Goal: Information Seeking & Learning: Learn about a topic

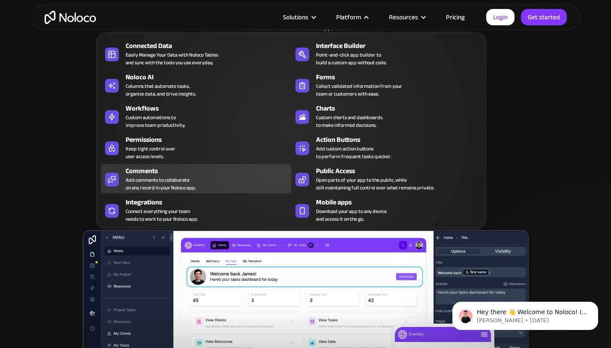
scroll to position [70, 0]
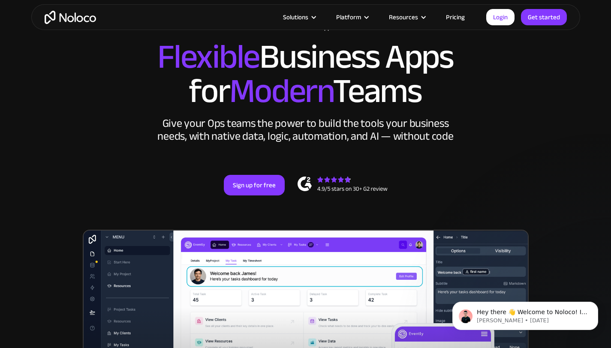
click at [31, 277] on section "New: Connect Noloco to Stripe Custom No-Code Business Apps Platform Flexible Bu…" at bounding box center [305, 244] width 611 height 629
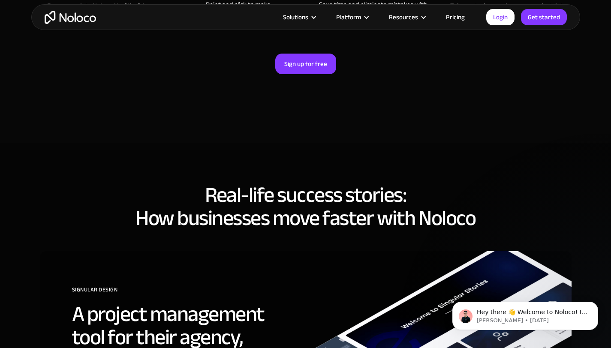
scroll to position [2961, 0]
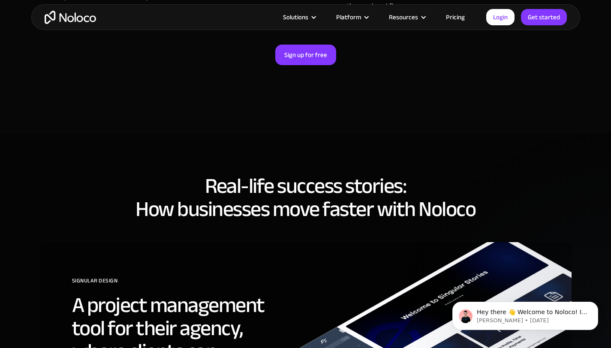
click at [72, 17] on img "home" at bounding box center [70, 17] width 51 height 13
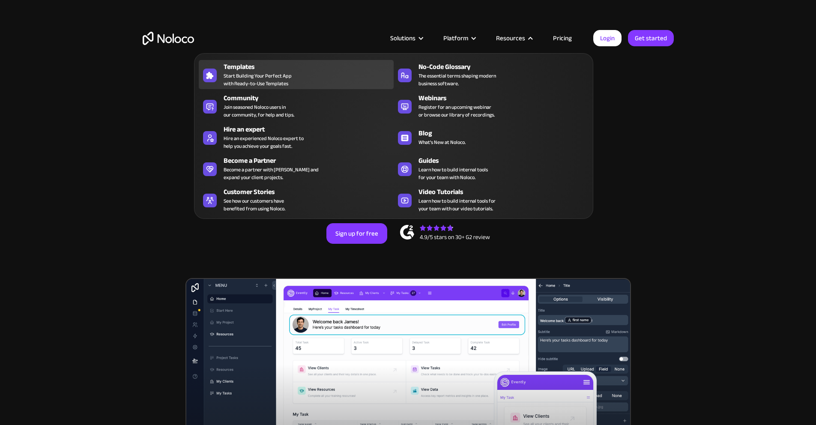
click at [279, 83] on span "Start Building Your Perfect App with Ready-to-Use Templates" at bounding box center [258, 79] width 68 height 15
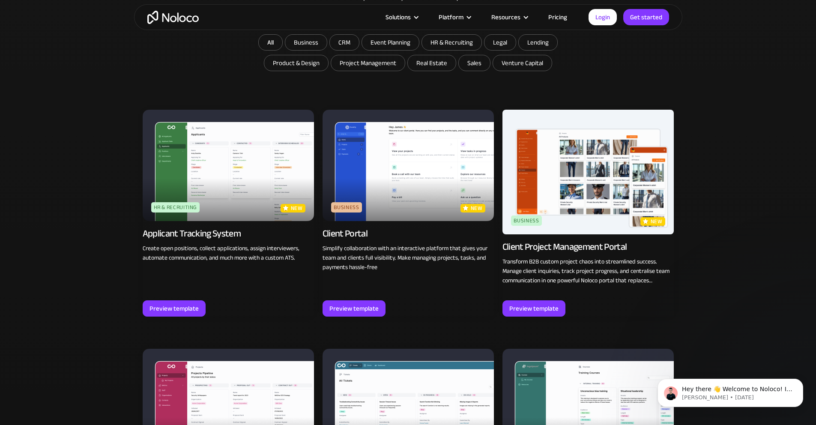
scroll to position [567, 0]
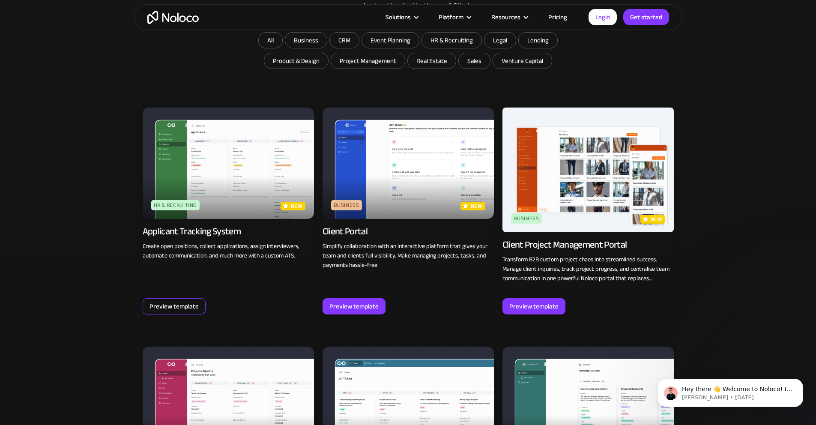
click at [188, 305] on div "Preview template" at bounding box center [174, 306] width 49 height 11
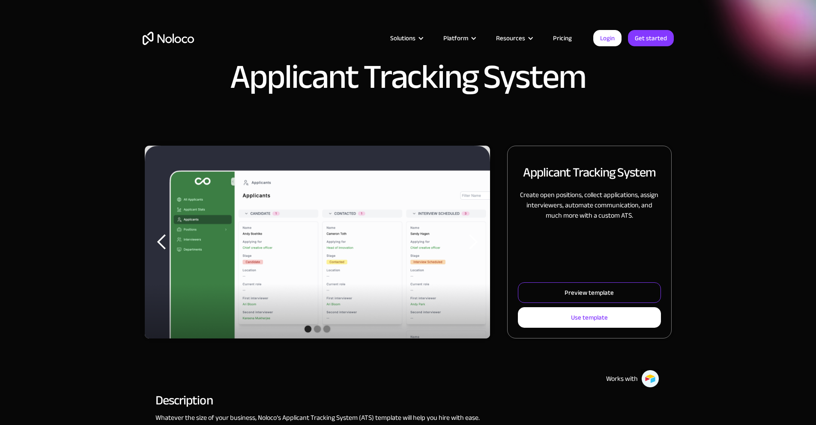
click at [536, 300] on link "Preview template" at bounding box center [589, 292] width 143 height 21
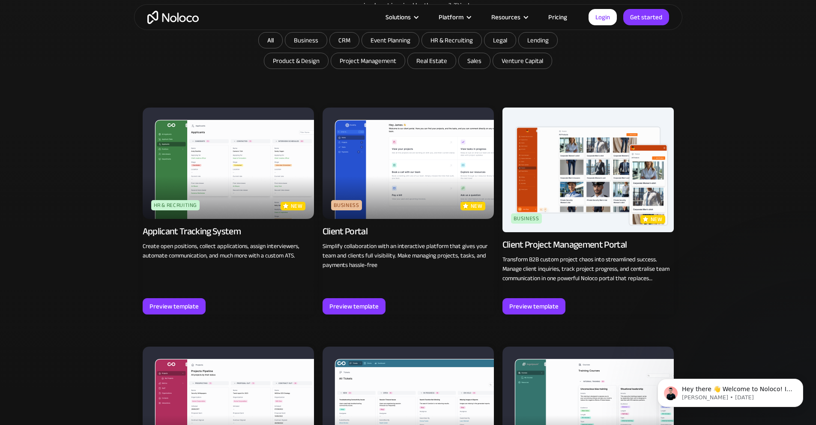
click at [376, 190] on img at bounding box center [408, 163] width 171 height 111
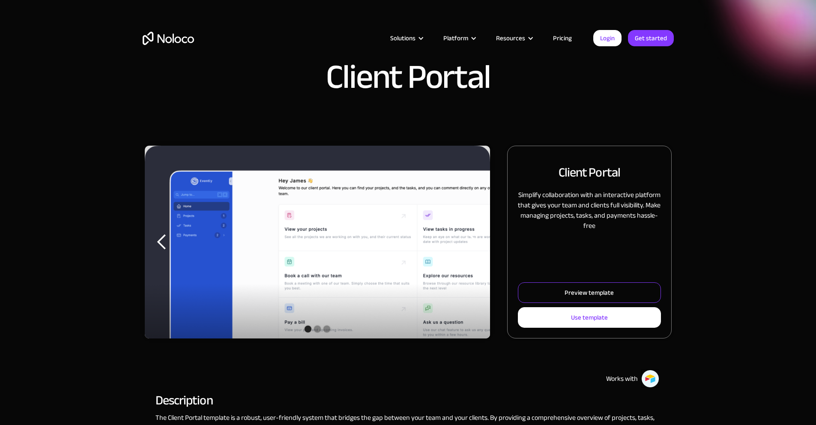
click at [585, 298] on div "Preview template" at bounding box center [589, 292] width 49 height 11
